Goal: Task Accomplishment & Management: Complete application form

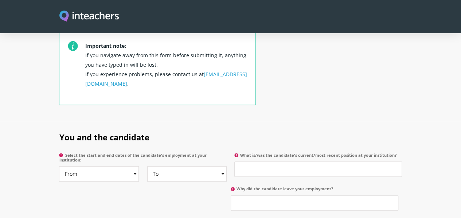
scroll to position [328, 0]
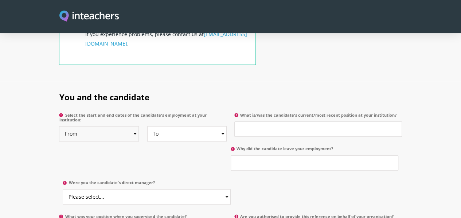
click at [101, 126] on select "From 2025 2024 2023 2022 2021 2020 2019 2018 2017 2016 2015 2014 2013 2012 2011…" at bounding box center [99, 133] width 80 height 15
select select "2022"
click at [59, 126] on select "From 2025 2024 2023 2022 2021 2020 2019 2018 2017 2016 2015 2014 2013 2012 2011…" at bounding box center [99, 133] width 80 height 15
click at [192, 126] on select "To Currently 2025 2024 2023 2022 2021 2020 2019 2018 2017 2016 2015 2014 2013 2…" at bounding box center [187, 133] width 80 height 15
select select
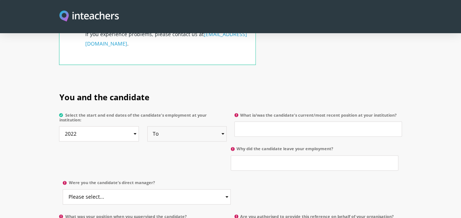
click at [147, 126] on select "To Currently 2025 2024 2023 2022 2021 2020 2019 2018 2017 2016 2015 2014 2013 2…" at bounding box center [187, 133] width 80 height 15
click at [252, 121] on input "What is/was the candidate's current/most recent position at your institution?" at bounding box center [318, 128] width 168 height 15
type input "ؤ"
paste input "Director of Marketing & Strategy and Growth"
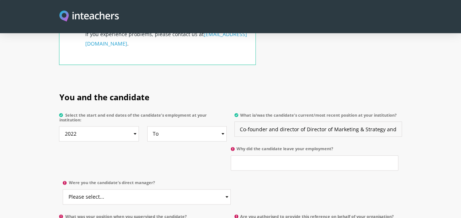
drag, startPoint x: 332, startPoint y: 107, endPoint x: 354, endPoint y: 106, distance: 22.3
click at [354, 121] on input "Co-founder and director of Director of Marketing & Strategy and Growth" at bounding box center [318, 128] width 168 height 15
drag, startPoint x: 270, startPoint y: 107, endPoint x: 236, endPoint y: 107, distance: 34.2
click at [236, 121] on input "Co-founder and director of Director of investment & Strategy and Growth" at bounding box center [318, 128] width 168 height 15
drag, startPoint x: 248, startPoint y: 107, endPoint x: 235, endPoint y: 108, distance: 12.8
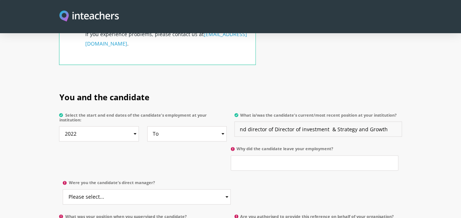
click at [235, 121] on input "nd director of Director of investment & Strategy and Growth" at bounding box center [318, 128] width 168 height 15
drag, startPoint x: 267, startPoint y: 107, endPoint x: 290, endPoint y: 107, distance: 23.7
click at [290, 121] on input "director of Director of investment & Strategy and Growth" at bounding box center [318, 128] width 168 height 15
click at [321, 121] on input "director of business development f investment & Strategy and Growth" at bounding box center [318, 128] width 168 height 15
click at [383, 117] on p "What is/was the candidate's current/most recent position at your institution? d…" at bounding box center [316, 127] width 171 height 34
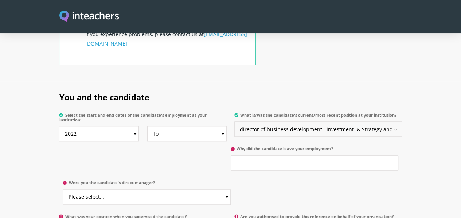
click at [269, 121] on input "director of business development , investment & Strategy and Growth" at bounding box center [318, 128] width 168 height 15
click at [288, 121] on input "director of Business development , investment & Strategy and Growth" at bounding box center [318, 128] width 168 height 15
click at [323, 121] on input "director of Business Development , investment & Strategy and Growth" at bounding box center [318, 128] width 168 height 15
type input "director of Business Development ,Investment & Strategy and Growth"
click at [339, 81] on h2 "You and the candidate" at bounding box center [230, 95] width 342 height 28
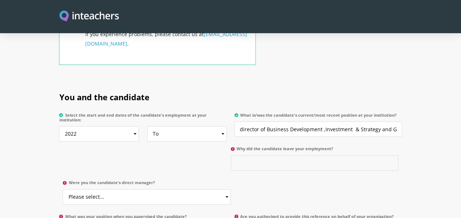
click at [231, 155] on input "Why did the candidate leave your employment?" at bounding box center [315, 162] width 168 height 15
type input "H"
click at [231, 155] on input "we cofonder of the company" at bounding box center [315, 162] width 168 height 15
drag, startPoint x: 38, startPoint y: 142, endPoint x: 43, endPoint y: 142, distance: 4.8
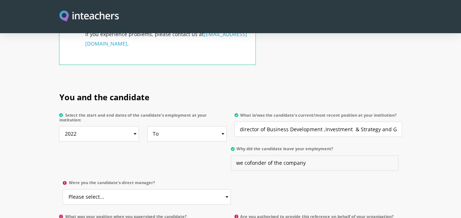
click at [231, 155] on input "we cofonder of the company" at bounding box center [315, 162] width 168 height 15
click at [231, 155] on input "we cofounder of the company" at bounding box center [315, 162] width 168 height 15
click at [231, 155] on input "we are cofounder of the company" at bounding box center [315, 162] width 168 height 15
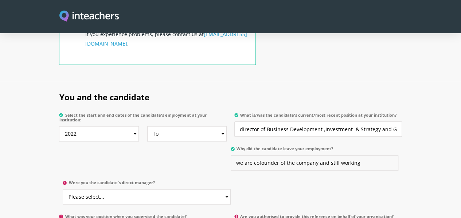
type input "we are cofounder of the company and still working"
click at [230, 189] on select "Please select... Yes No" at bounding box center [147, 196] width 168 height 15
select select "Yes"
click at [230, 189] on select "Please select... Yes No" at bounding box center [147, 196] width 168 height 15
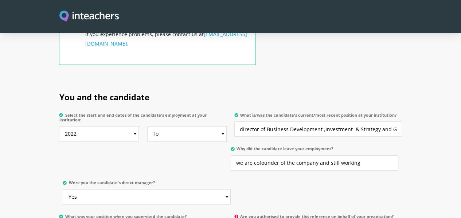
type input "Owner and Managing Director"
click at [1, 177] on section "You and the candidate Select the start and end dates of the candidate's employm…" at bounding box center [230, 179] width 461 height 197
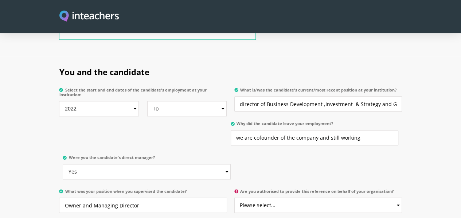
scroll to position [364, 0]
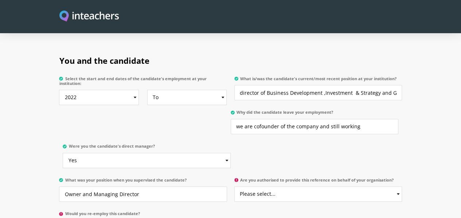
select select "Yes"
click at [262, 186] on select "Please select... Yes No" at bounding box center [318, 193] width 168 height 15
select select "Yes"
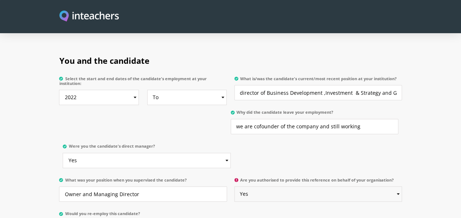
click at [235, 186] on select "Please select... Yes No" at bounding box center [318, 193] width 168 height 15
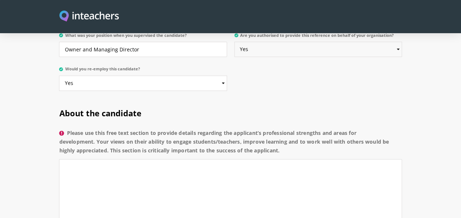
scroll to position [510, 0]
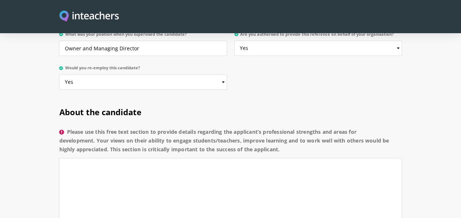
click at [66, 127] on label "Please use this free text section to provide details regarding the applicant’s …" at bounding box center [230, 142] width 342 height 31
click at [66, 158] on textarea "Please use this free text section to provide details regarding the applicant’s …" at bounding box center [230, 190] width 342 height 65
click at [83, 127] on label "Please use this free text section to provide details regarding the applicant’s …" at bounding box center [230, 142] width 342 height 31
click at [83, 158] on textarea "Please use this free text section to provide details regarding the applicant’s …" at bounding box center [230, 190] width 342 height 65
drag, startPoint x: 35, startPoint y: 80, endPoint x: 71, endPoint y: 92, distance: 38.7
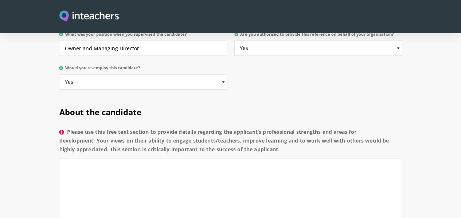
click at [87, 127] on label "Please use this free text section to provide details regarding the applicant’s …" at bounding box center [230, 142] width 342 height 31
copy label "Please use this free text section to provide details regarding the applicant’s …"
click at [110, 158] on textarea "Please use this free text section to provide details regarding the applicant’s …" at bounding box center [230, 190] width 342 height 65
paste textarea "As Dr. Hanaa, owner of Jeel Altahdy Company for Operating Schools, I can say Mo…"
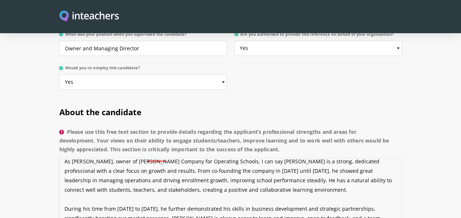
scroll to position [0, 0]
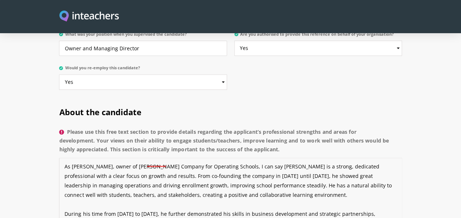
click at [59, 160] on textarea "As Dr. Hanaa, owner of Jeel Altahdy Company for Operating Schools, I can say Mo…" at bounding box center [230, 190] width 342 height 65
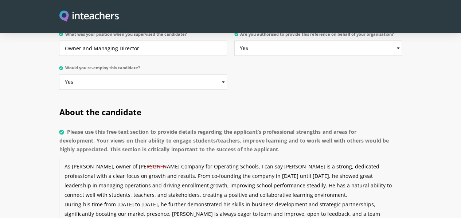
click at [137, 158] on textarea "As Dr. Hanaa, owner of Jeel Altahdy Company for Operating Schools, I can say Mo…" at bounding box center [230, 190] width 342 height 65
click at [143, 158] on textarea "As Dr. Hanaa, owner of Jeel Altahdy Company for Operating Schools, I can say Mo…" at bounding box center [230, 190] width 342 height 65
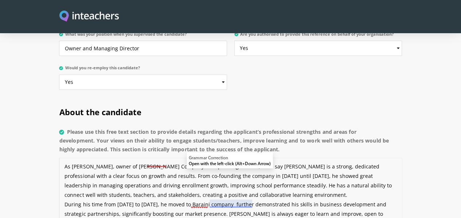
drag, startPoint x: 218, startPoint y: 149, endPoint x: 131, endPoint y: 156, distance: 86.6
click at [131, 158] on textarea "As Dr. Hanaa, owner of Jeel Altahdy Company for Operating Schools, I can say Mo…" at bounding box center [230, 190] width 342 height 65
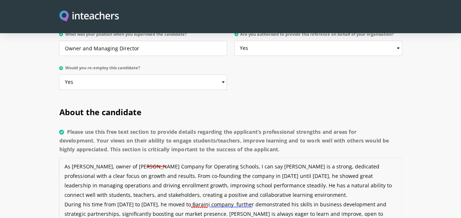
click at [233, 158] on textarea "As Dr. Hanaa, owner of Jeel Altahdy Company for Operating Schools, I can say Mo…" at bounding box center [230, 190] width 342 height 65
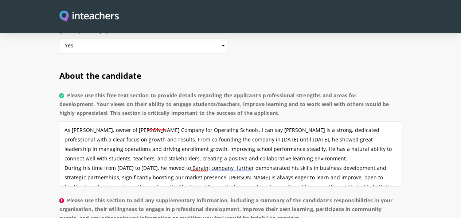
click at [155, 145] on p "Please use this free text section to provide details regarding the applicant’s …" at bounding box center [230, 140] width 342 height 105
click at [210, 121] on textarea "As Dr. Hanaa, owner of Jeel Altahdy Company for Operating Schools, I can say Mo…" at bounding box center [230, 153] width 342 height 65
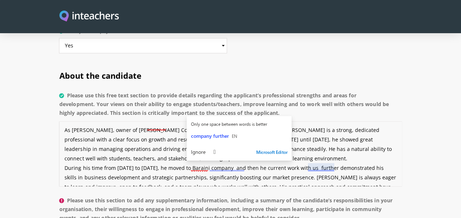
click at [153, 129] on textarea "As Dr. Hanaa, owner of Jeel Altahdy Company for Operating Schools, I can say Mo…" at bounding box center [230, 153] width 342 height 65
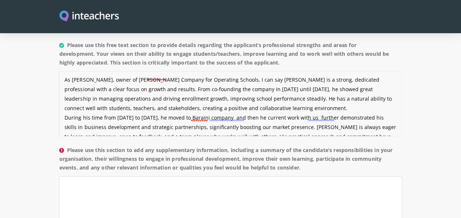
scroll to position [619, 0]
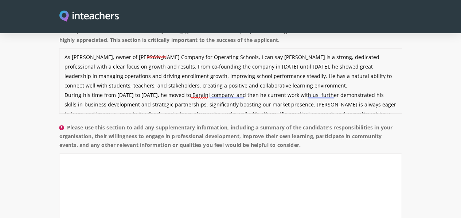
type textarea "As Dr. Hanaa, owner of Jeel Altahdy Company for Operating Schools, I can say Mo…"
click at [99, 153] on textarea "Please use this section to add any supplementary information, including a summa…" at bounding box center [230, 185] width 342 height 65
drag, startPoint x: 144, startPoint y: 100, endPoint x: 35, endPoint y: 82, distance: 110.8
click at [59, 123] on label "Please use this section to add any supplementary information, including a summa…" at bounding box center [230, 138] width 342 height 31
copy label "Please use this section to add any supplementary information, including a summa…"
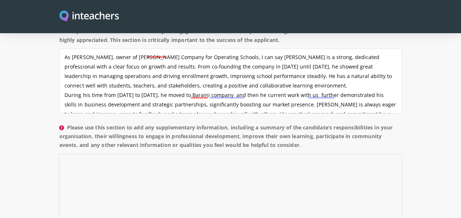
click at [143, 153] on textarea "Please use this section to add any supplementary information, including a summa…" at bounding box center [230, 185] width 342 height 65
paste textarea "Mohamed Abdelhady took on significant responsibilities at Jeel Altahdy Company,…"
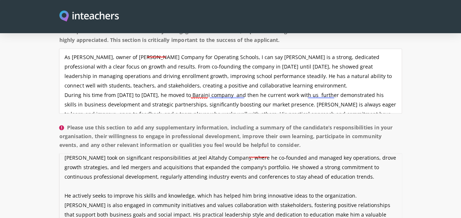
scroll to position [9, 0]
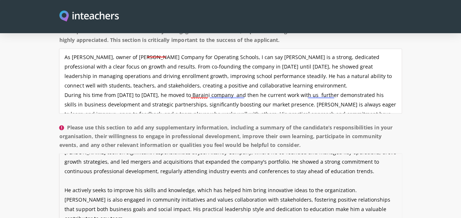
click at [59, 153] on textarea "Mohamed Abdelhady took on significant responsibilities at Jeel Altahdy Company,…" at bounding box center [230, 185] width 342 height 65
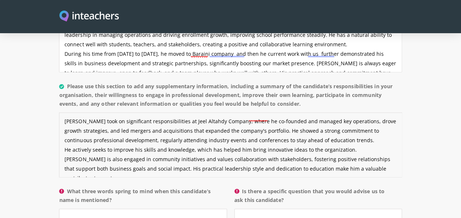
scroll to position [692, 0]
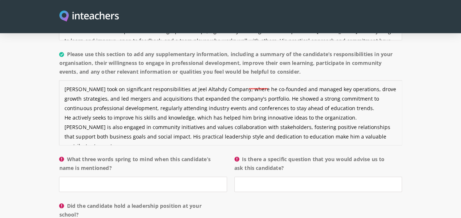
type textarea "Mohamed Abdelhady took on significant responsibilities at Jeel Altahdy Company,…"
click at [111, 177] on input "What three words spring to mind when this candidate’s name is mentioned?" at bounding box center [143, 184] width 168 height 15
drag, startPoint x: 55, startPoint y: 127, endPoint x: 34, endPoint y: 118, distance: 24.0
click at [59, 155] on label "What three words spring to mind when this candidate’s name is mentioned?" at bounding box center [143, 166] width 168 height 22
copy label "What three words spring to mind when this candidate’s name is mentioned?"
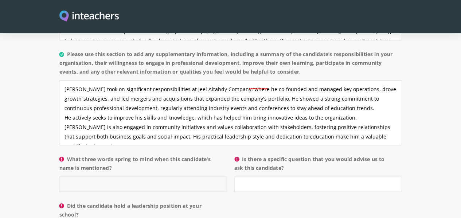
click at [100, 177] on input "What three words spring to mind when this candidate’s name is mentioned?" at bounding box center [143, 184] width 168 height 15
paste input "Results-oriented, innovative, dependable"
click at [71, 177] on input "Results-oriented, innovative, dependable" at bounding box center [143, 184] width 168 height 15
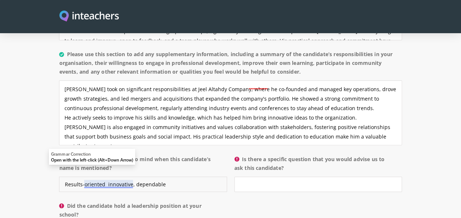
click at [97, 177] on input "Results-oriented innovative, dependable" at bounding box center [143, 184] width 168 height 15
click at [169, 177] on input "Results-oriented innovative dependable" at bounding box center [143, 184] width 168 height 15
type input "Results-oriented innovative dependable"
click at [0, 148] on section "About the candidate Please use this free text section to provide details regard…" at bounding box center [230, 79] width 461 height 331
drag, startPoint x: 262, startPoint y: 129, endPoint x: 244, endPoint y: 122, distance: 19.0
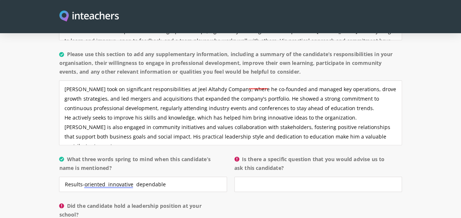
click at [244, 155] on label "Is there a specific question that you would advise us to ask this candidate?" at bounding box center [318, 166] width 168 height 22
copy label "Is there a specific question that you would advise us to ask this candidate?"
click at [258, 177] on input "Is there a specific question that you would advise us to ask this candidate?" at bounding box center [318, 184] width 168 height 15
paste input "Can you describe a challenging merger or acquisition you led in the education s…"
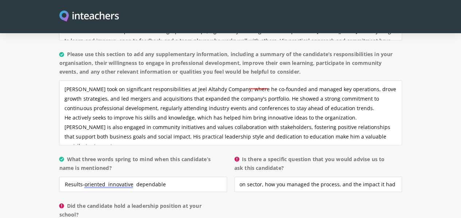
scroll to position [0, 0]
click at [245, 158] on p "Is there a specific question that you would advise us to ask this candidate? Ca…" at bounding box center [316, 175] width 171 height 47
click at [244, 154] on p "Is there a specific question that you would advise us to ask this candidate? Ca…" at bounding box center [316, 175] width 171 height 47
click at [245, 154] on p "Is there a specific question that you would advise us to ask this candidate? Ca…" at bounding box center [316, 175] width 171 height 47
click at [264, 177] on input "Can you describe a challenging merger or acquisition you led in the education s…" at bounding box center [318, 184] width 168 height 15
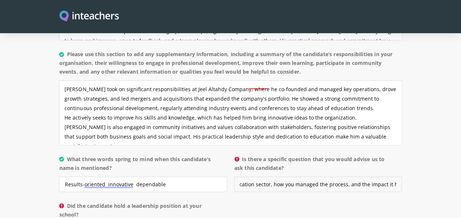
scroll to position [0, 186]
drag, startPoint x: 243, startPoint y: 145, endPoint x: 449, endPoint y: 151, distance: 205.5
click at [449, 151] on section "About the candidate Please use this free text section to provide details regard…" at bounding box center [230, 79] width 461 height 331
click at [327, 177] on input "Can you describe a challenging merger or acquisition you led in the education s…" at bounding box center [318, 184] width 168 height 15
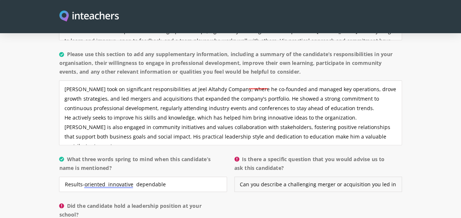
drag, startPoint x: 334, startPoint y: 146, endPoint x: 196, endPoint y: 139, distance: 138.2
click at [196, 152] on div "What three words spring to mind when this candidate’s name is mentioned? Result…" at bounding box center [230, 152] width 342 height 0
click at [278, 177] on input "Can you describe a challenging merger or acquisition you led in the education s…" at bounding box center [318, 184] width 168 height 15
drag, startPoint x: 340, startPoint y: 147, endPoint x: 456, endPoint y: 142, distance: 116.3
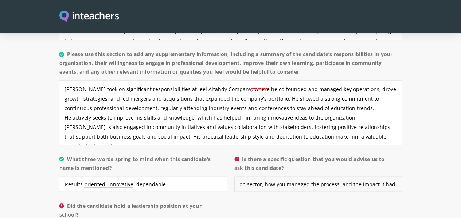
click at [456, 142] on section "About the candidate Please use this free text section to provide details regard…" at bounding box center [230, 79] width 461 height 331
click at [332, 177] on input "Can you describe a challenging merger or acquisition you led in the education s…" at bounding box center [318, 184] width 168 height 15
drag, startPoint x: 331, startPoint y: 146, endPoint x: 431, endPoint y: 141, distance: 99.9
click at [402, 177] on input "Can you describe a challenging merger or acquisition you led in the education s…" at bounding box center [318, 184] width 168 height 15
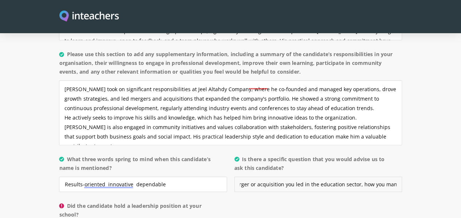
type input "Can you describe a challenging merger or acquisition you led in the education s…"
click at [308, 172] on div "About the candidate Please use this free text section to provide details regard…" at bounding box center [231, 79] width 350 height 331
select select "Yes"
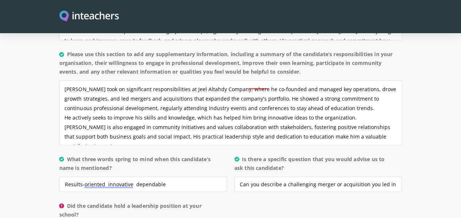
click at [252, 176] on div "About the candidate Please use this free text section to provide details regard…" at bounding box center [230, 121] width 342 height 414
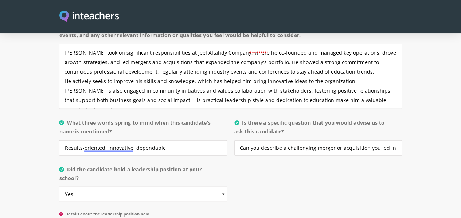
scroll to position [765, 0]
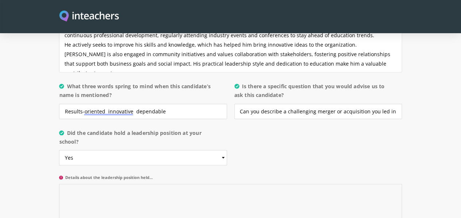
click at [59, 184] on textarea "Details about the leadership position held..." at bounding box center [230, 216] width 342 height 65
drag, startPoint x: 122, startPoint y: 131, endPoint x: 54, endPoint y: 133, distance: 68.9
click at [59, 175] on label "Details about the leadership position held..." at bounding box center [230, 179] width 342 height 9
drag, startPoint x: 128, startPoint y: 130, endPoint x: 33, endPoint y: 134, distance: 94.8
click at [59, 175] on label "Details about the leadership position held..." at bounding box center [230, 179] width 342 height 9
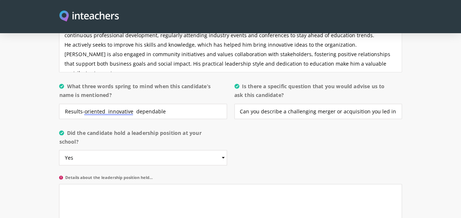
copy label "Details about the leadership position held..."
click at [75, 184] on textarea "Details about the leadership position held..." at bounding box center [230, 216] width 342 height 65
paste textarea "Mohamed Abdelhady is an experienced leader known for driving growth and generat…"
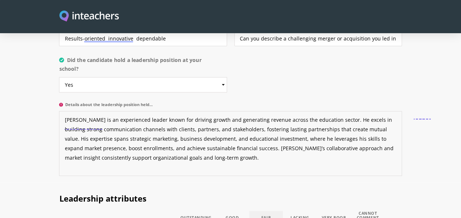
scroll to position [947, 0]
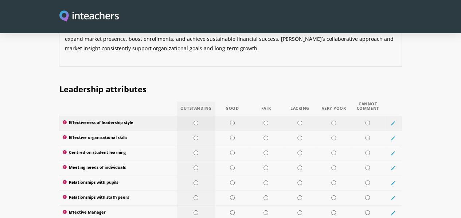
type textarea "Mohamed Abdelhady is an experienced leader known for driving growth and generat…"
click at [193, 121] on input "radio" at bounding box center [195, 123] width 5 height 5
radio input "true"
click at [193, 135] on input "radio" at bounding box center [195, 137] width 5 height 5
radio input "true"
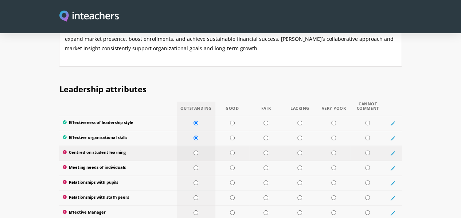
click at [193, 150] on input "radio" at bounding box center [195, 152] width 5 height 5
radio input "true"
click at [193, 165] on input "radio" at bounding box center [195, 167] width 5 height 5
radio input "true"
click at [189, 176] on td at bounding box center [196, 183] width 39 height 15
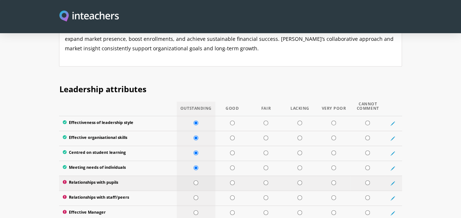
radio input "true"
click at [193, 195] on input "radio" at bounding box center [195, 197] width 5 height 5
radio input "true"
click at [193, 210] on input "radio" at bounding box center [195, 212] width 5 height 5
radio input "true"
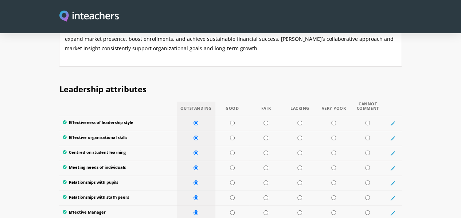
radio input "true"
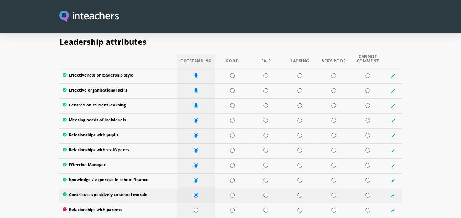
scroll to position [1020, 0]
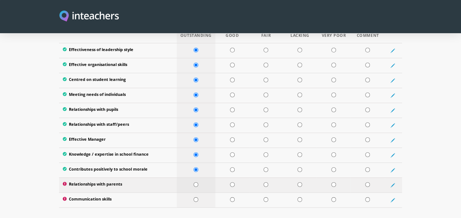
click at [193, 182] on input "radio" at bounding box center [195, 184] width 5 height 5
radio input "true"
click at [193, 197] on input "radio" at bounding box center [195, 199] width 5 height 5
radio input "true"
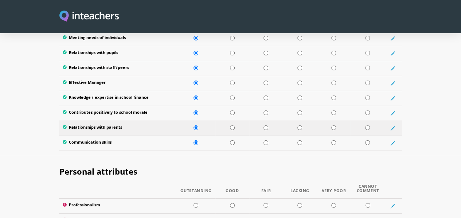
scroll to position [1093, 0]
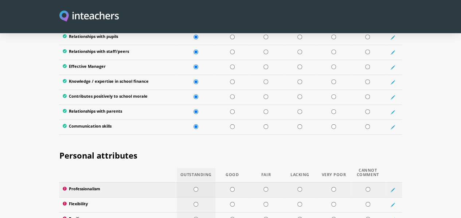
click at [193, 187] on input "radio" at bounding box center [195, 189] width 5 height 5
radio input "true"
click at [193, 202] on input "radio" at bounding box center [195, 204] width 5 height 5
radio input "true"
click at [193, 217] on input "radio" at bounding box center [195, 219] width 5 height 5
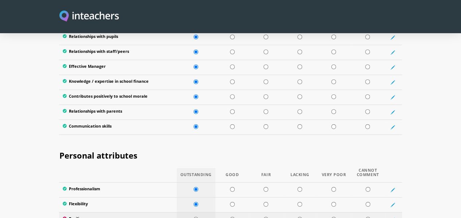
radio input "true"
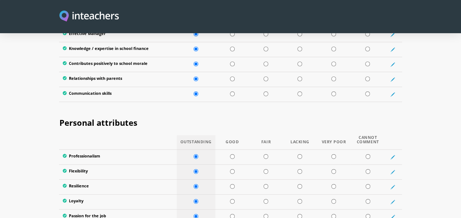
scroll to position [1166, 0]
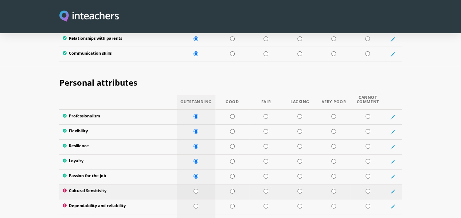
click at [193, 189] on input "radio" at bounding box center [195, 191] width 5 height 5
radio input "true"
click at [193, 204] on input "radio" at bounding box center [195, 206] width 5 height 5
radio input "true"
click at [188, 214] on td at bounding box center [196, 221] width 39 height 15
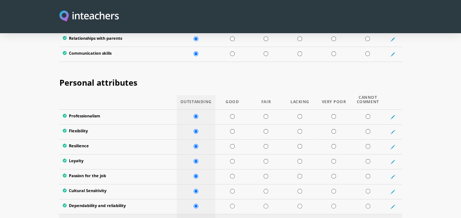
radio input "true"
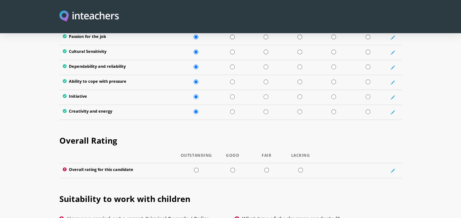
scroll to position [1311, 0]
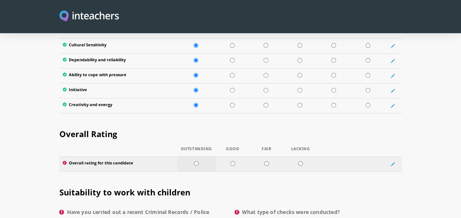
click at [186, 156] on td at bounding box center [196, 163] width 39 height 15
radio input "true"
select select "No"
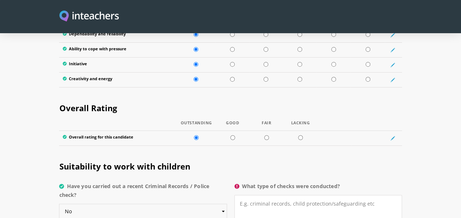
scroll to position [1348, 0]
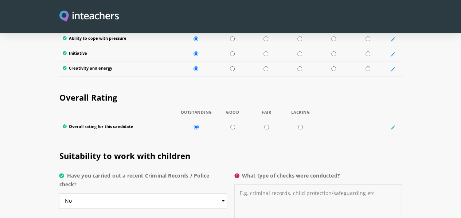
click at [256, 184] on textarea "What type of checks were conducted?" at bounding box center [318, 207] width 168 height 46
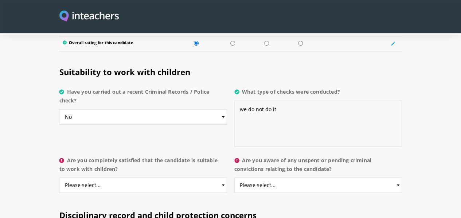
scroll to position [1421, 0]
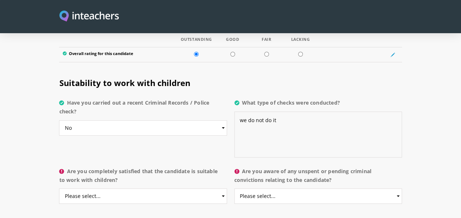
type textarea "we do not do it"
click at [127, 188] on select "Please select... Yes No Do not know" at bounding box center [143, 195] width 168 height 15
select select "Yes"
click at [59, 188] on select "Please select... Yes No Do not know" at bounding box center [143, 195] width 168 height 15
click at [377, 188] on select "Please select... Yes No Do not know" at bounding box center [318, 195] width 168 height 15
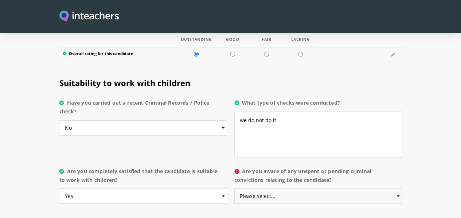
select select "No"
click at [235, 188] on select "Please select... Yes No Do not know" at bounding box center [318, 195] width 168 height 15
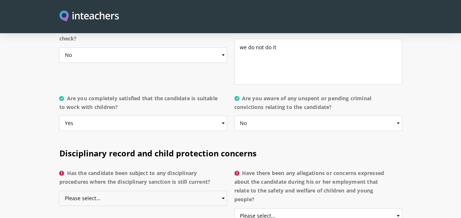
click at [72, 191] on select "Please select... Yes No Do not know" at bounding box center [143, 198] width 168 height 15
select select "No"
click at [59, 191] on select "Please select... Yes No Do not know" at bounding box center [143, 198] width 168 height 15
click at [296, 208] on select "Please select... Yes No Do not know" at bounding box center [318, 215] width 168 height 15
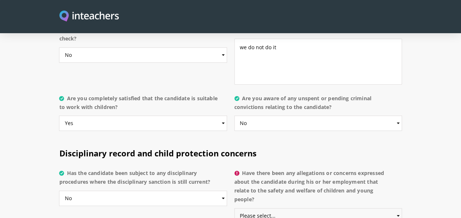
click at [297, 208] on select "Please select... Yes No Do not know" at bounding box center [318, 215] width 168 height 15
select select "Yes"
click at [235, 208] on select "Please select... Yes No Do not know" at bounding box center [318, 215] width 168 height 15
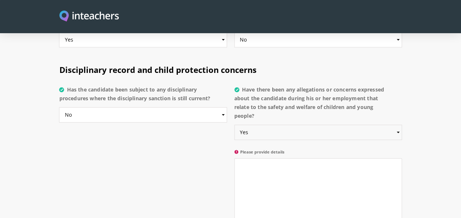
scroll to position [1566, 0]
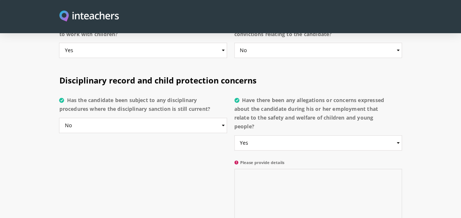
click at [258, 169] on textarea "Please provide details" at bounding box center [318, 201] width 168 height 65
type textarea "-"
click at [185, 174] on div "Disciplinary record and child protection concerns Has the candidate been subjec…" at bounding box center [231, 152] width 350 height 176
click at [402, 135] on select "Please select... Yes No Do not know" at bounding box center [318, 142] width 168 height 15
select select "No"
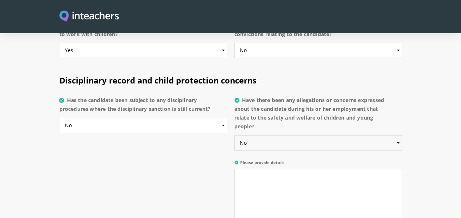
click at [235, 135] on select "Please select... Yes No Do not know" at bounding box center [318, 142] width 168 height 15
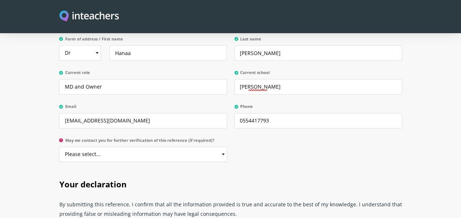
scroll to position [1748, 0]
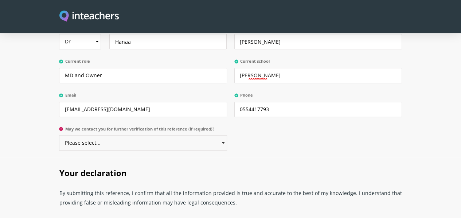
click at [199, 135] on select "Please select... Yes No" at bounding box center [143, 142] width 168 height 15
select select "Yes"
click at [59, 135] on select "Please select... Yes No" at bounding box center [143, 142] width 168 height 15
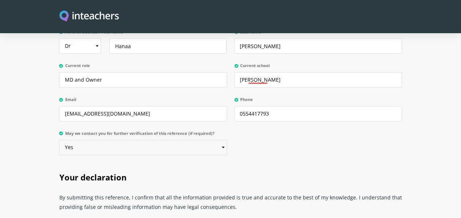
scroll to position [1785, 0]
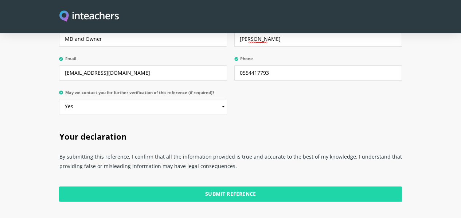
click at [222, 186] on input "Submit Reference" at bounding box center [230, 193] width 342 height 15
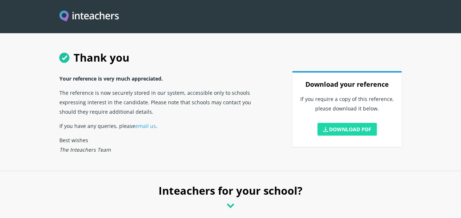
drag, startPoint x: 366, startPoint y: 137, endPoint x: 367, endPoint y: 141, distance: 4.0
click at [366, 135] on link "Download PDF" at bounding box center [347, 129] width 60 height 13
